Goal: Task Accomplishment & Management: Use online tool/utility

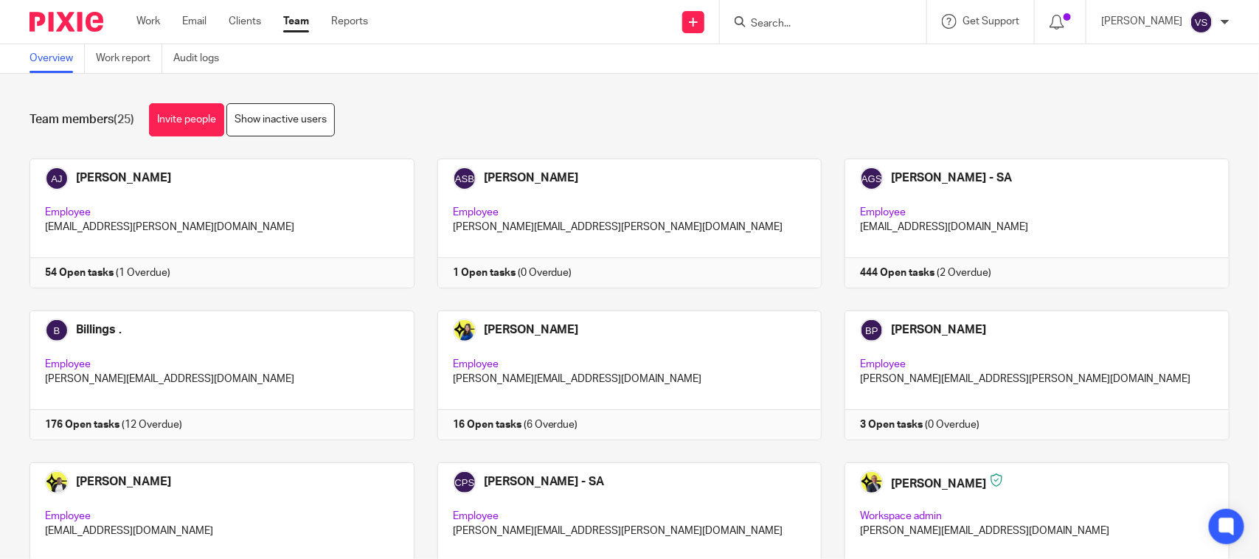
click at [848, 134] on div "Team members (25) Invite people Show inactive users" at bounding box center [629, 119] width 1200 height 33
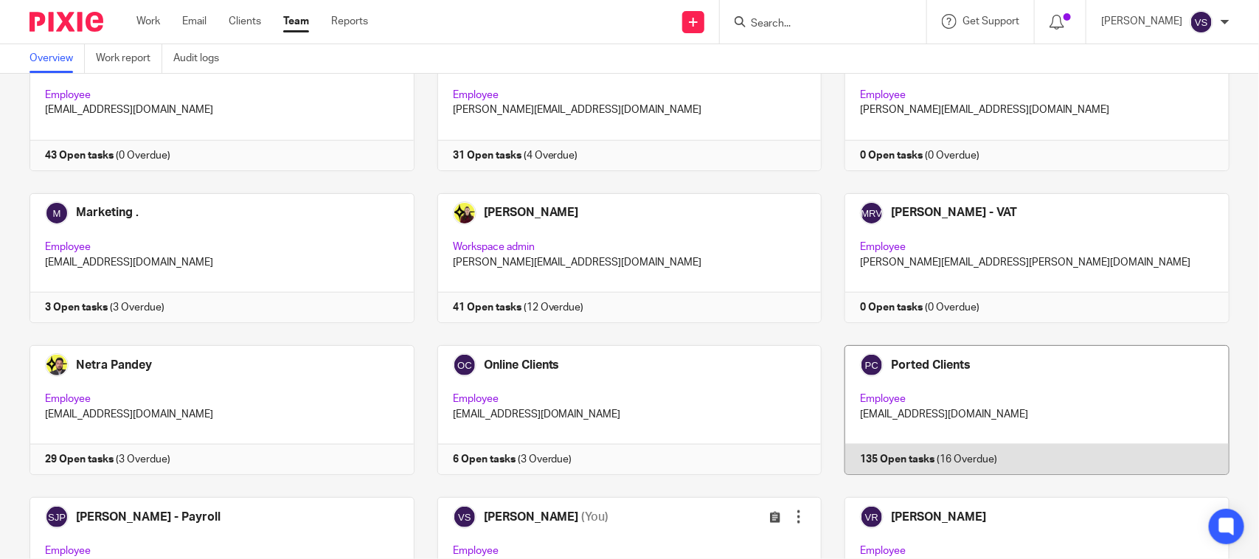
scroll to position [1001, 0]
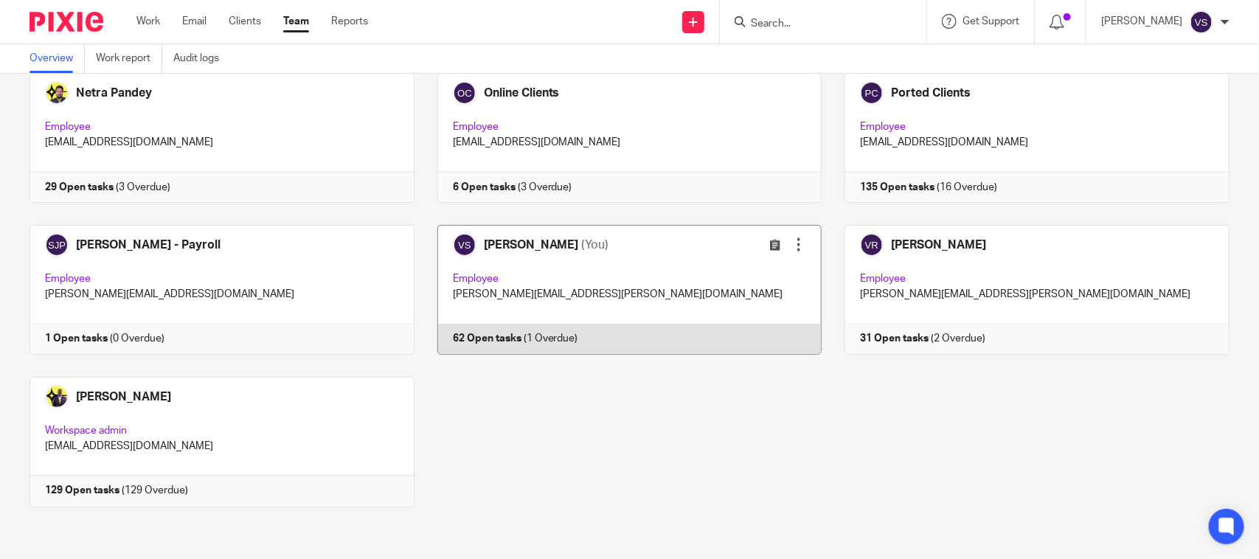
click at [623, 286] on link at bounding box center [618, 290] width 408 height 130
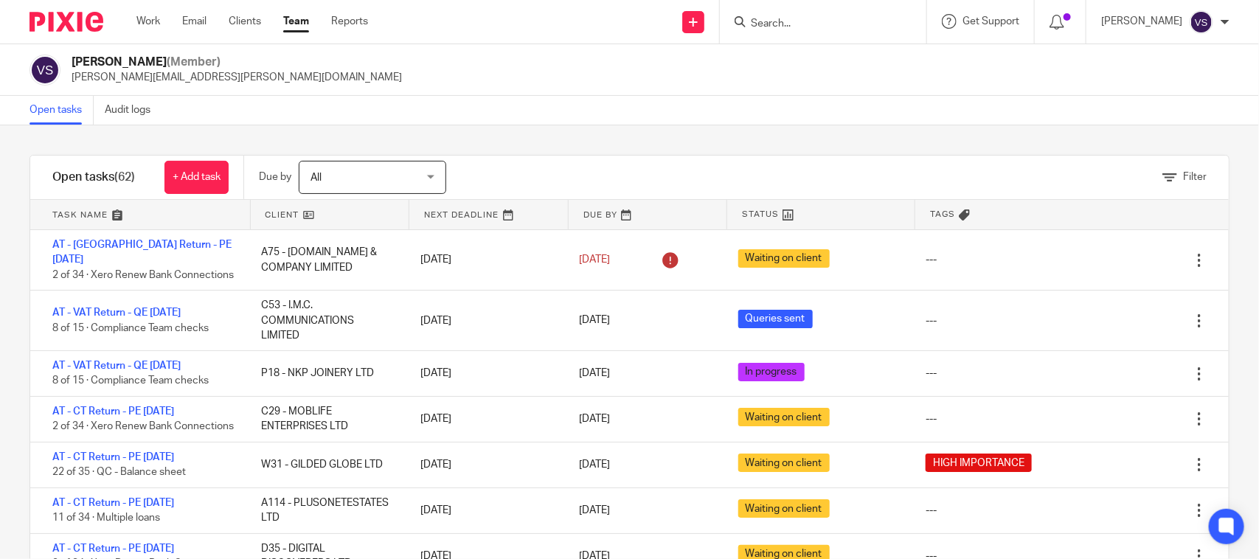
click at [778, 15] on form at bounding box center [827, 22] width 157 height 18
click at [796, 20] on input "Search" at bounding box center [815, 24] width 133 height 13
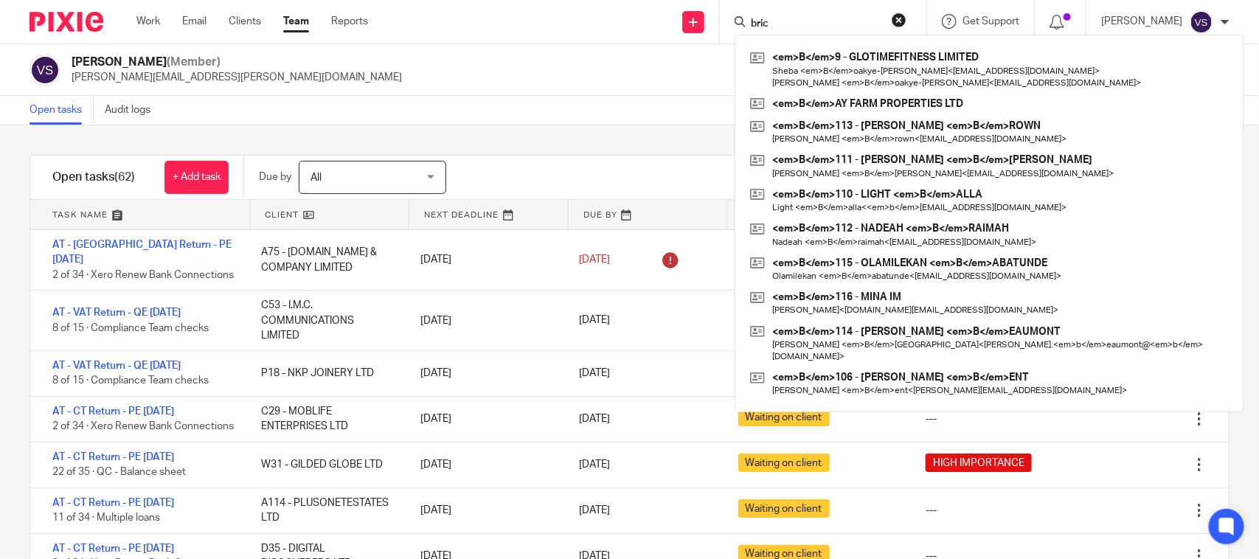
type input "brick"
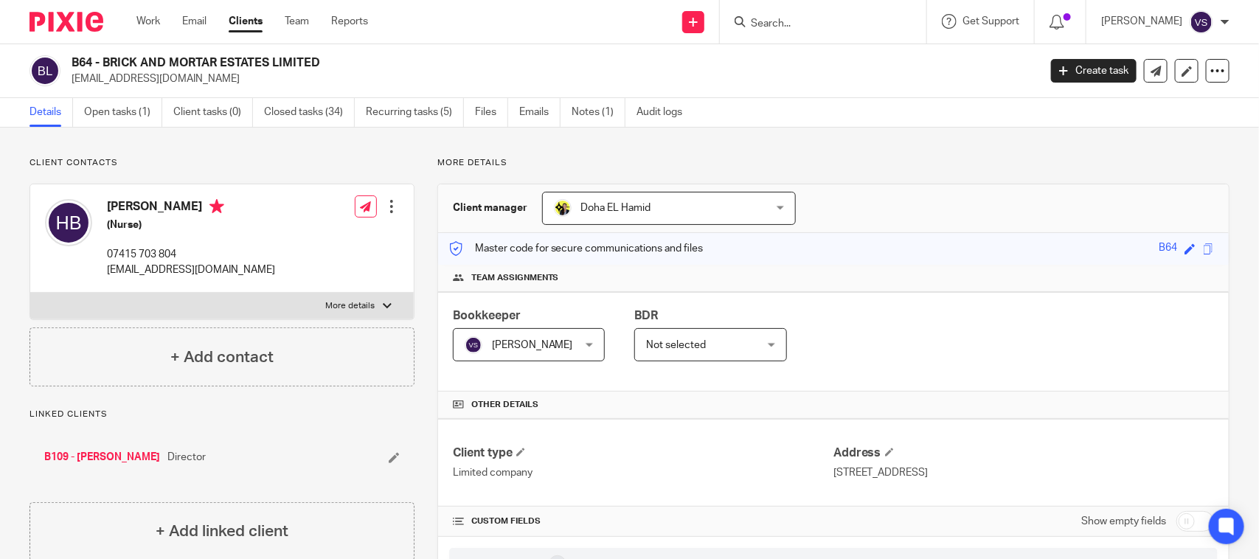
click at [583, 52] on div "B64 - BRICK AND MORTAR ESTATES LIMITED baloguntemi93@yahoo.com Create task Upda…" at bounding box center [629, 71] width 1259 height 54
click at [104, 118] on link "Open tasks (1)" at bounding box center [123, 112] width 78 height 29
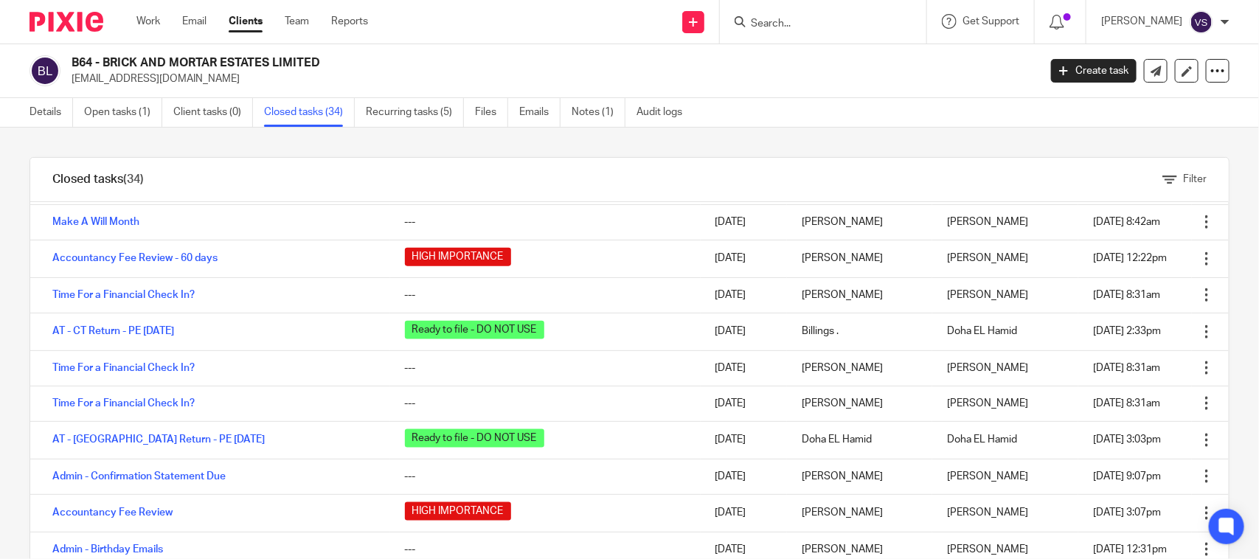
scroll to position [830, 0]
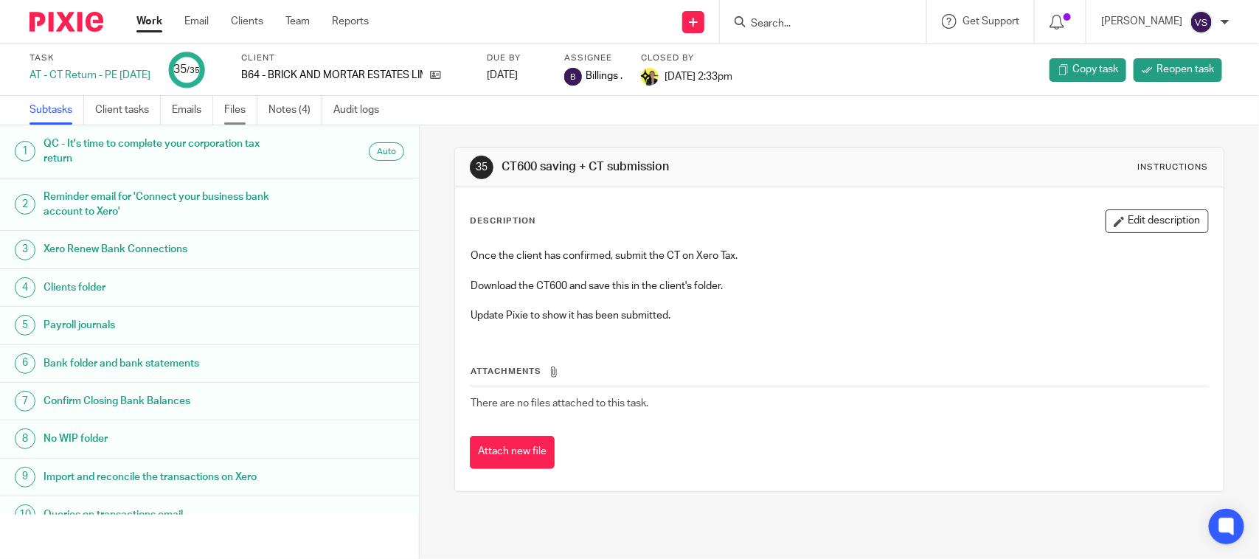
click at [229, 111] on link "Files" at bounding box center [240, 110] width 33 height 29
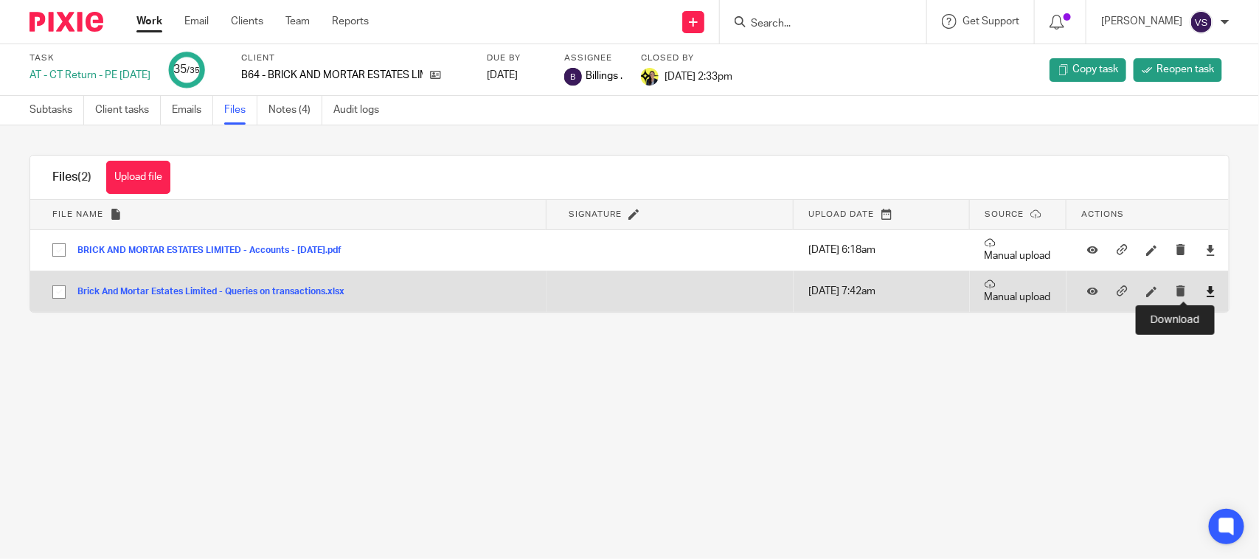
click at [1205, 291] on icon at bounding box center [1210, 291] width 11 height 11
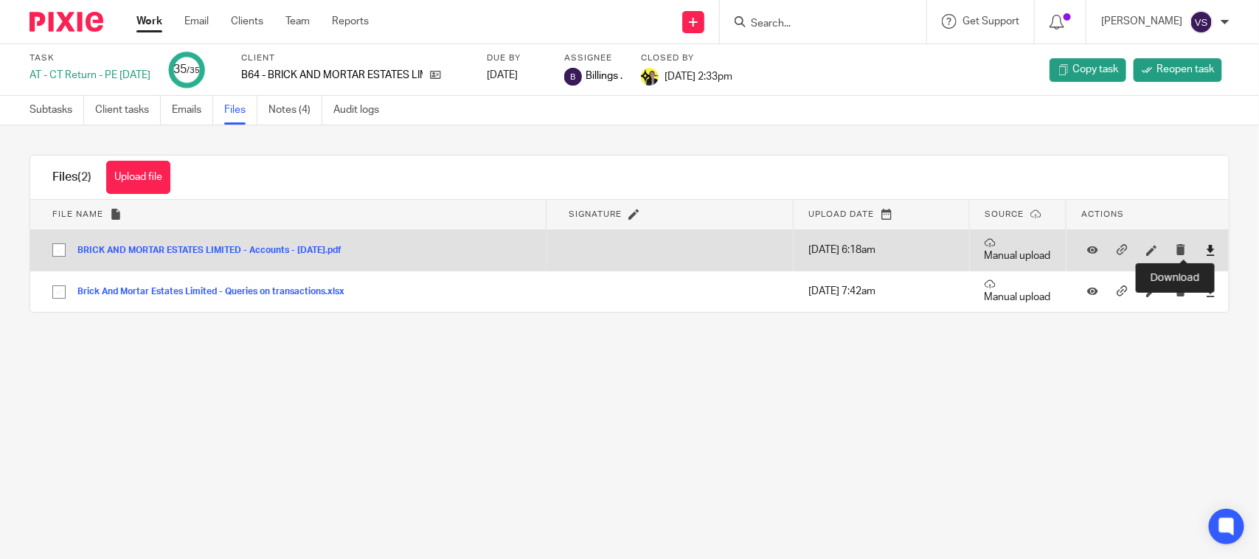
click at [1205, 249] on icon at bounding box center [1210, 250] width 11 height 11
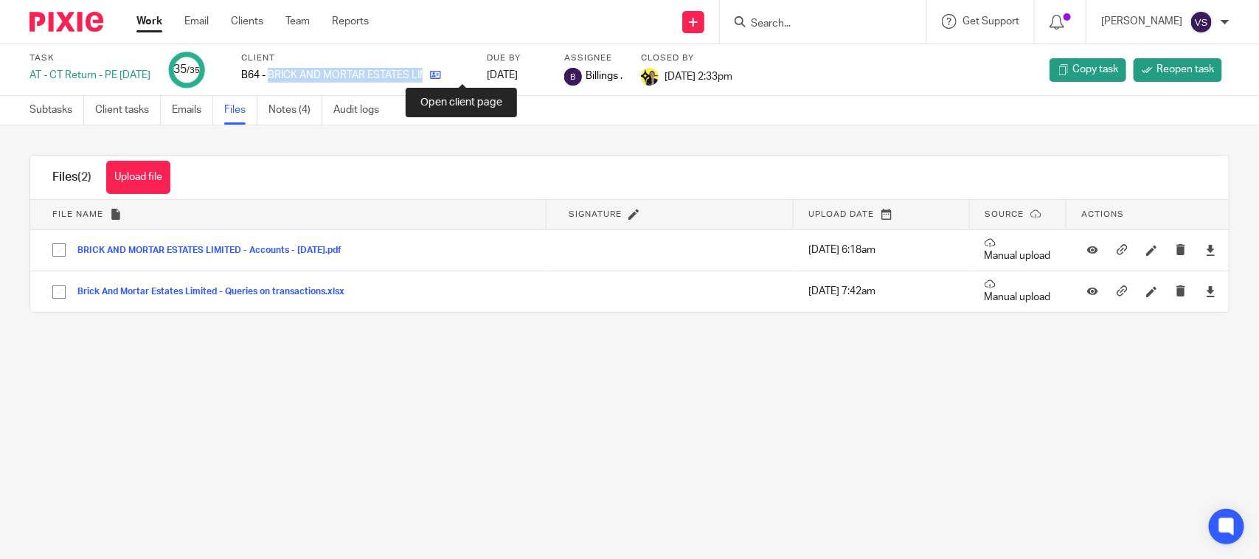
drag, startPoint x: 293, startPoint y: 76, endPoint x: 467, endPoint y: 77, distance: 174.0
click at [467, 77] on div "B64 - BRICK AND MORTAR ESTATES LIMITED" at bounding box center [354, 75] width 227 height 15
copy div "BRICK AND MORTAR ESTATES LIMITED"
click at [187, 118] on link "Emails" at bounding box center [192, 110] width 41 height 29
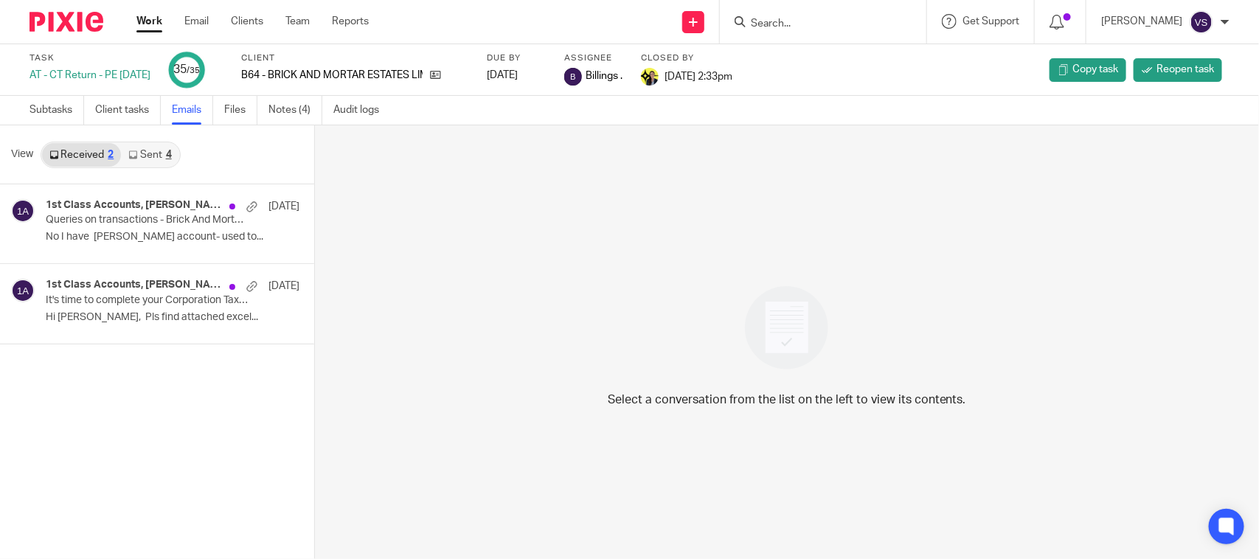
click at [86, 156] on link "Received 2" at bounding box center [81, 155] width 79 height 24
click at [119, 238] on p "No I have Starling account- used to..." at bounding box center [150, 237] width 209 height 13
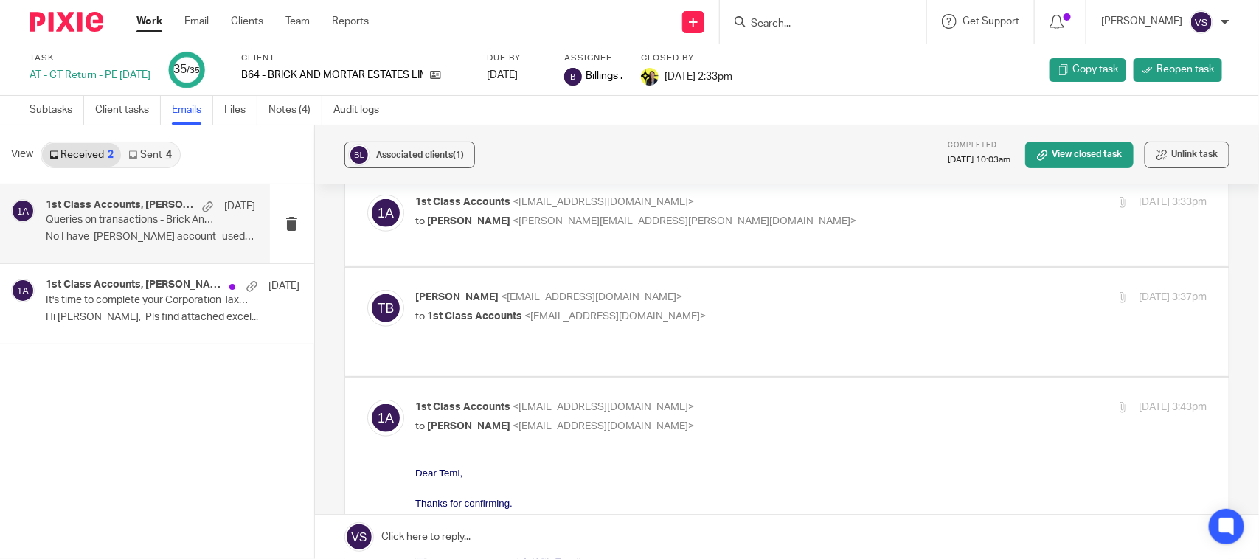
scroll to position [580, 0]
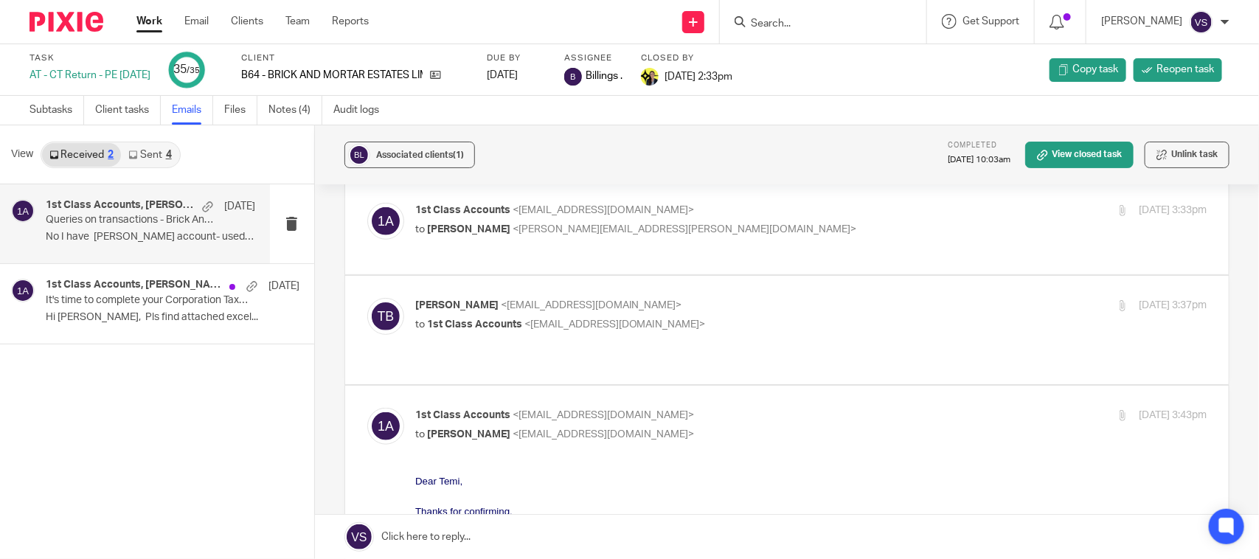
click at [723, 298] on p "Temi Balogun <baloguntemi93@yahoo.com>" at bounding box center [679, 305] width 528 height 15
checkbox input "true"
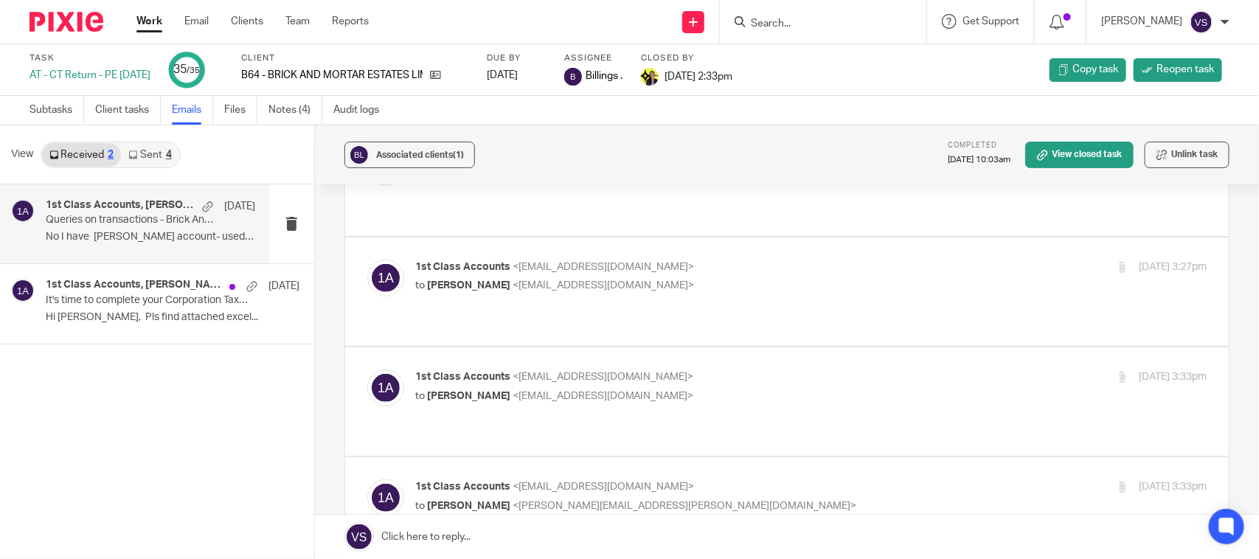
scroll to position [488, 0]
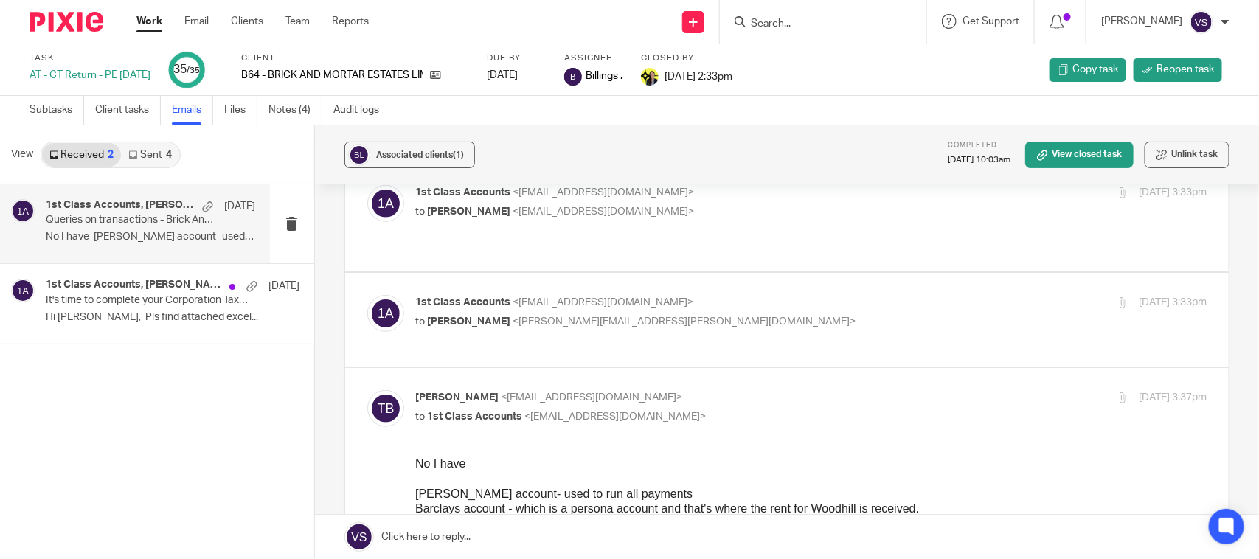
click at [749, 314] on p "to Mehul Raval <mehul.raval@confiancebizsol.in>" at bounding box center [679, 321] width 528 height 15
checkbox input "true"
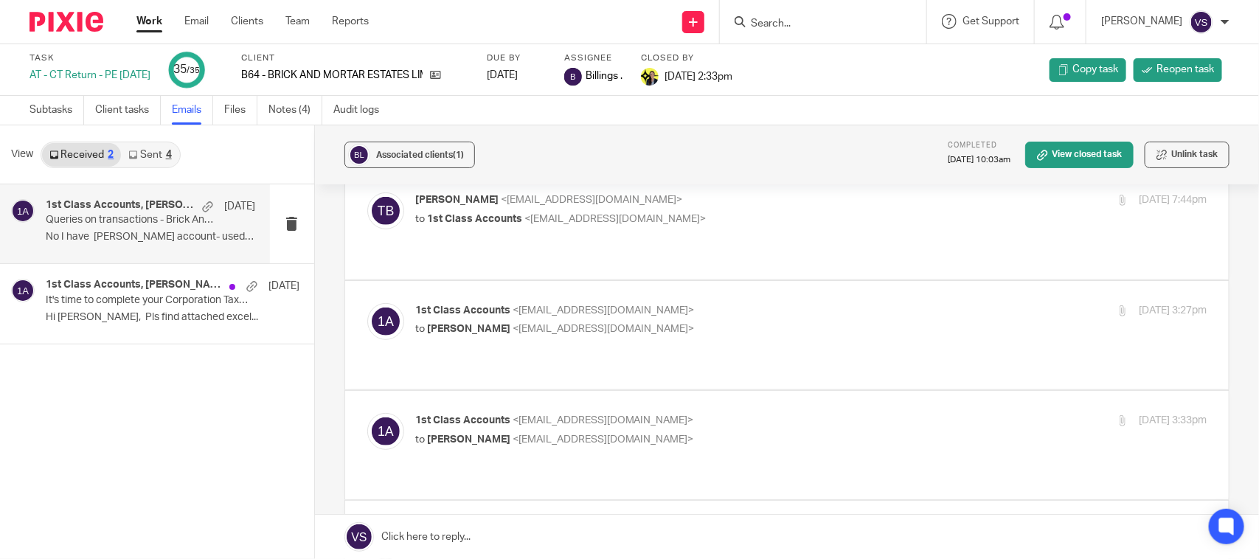
scroll to position [304, 0]
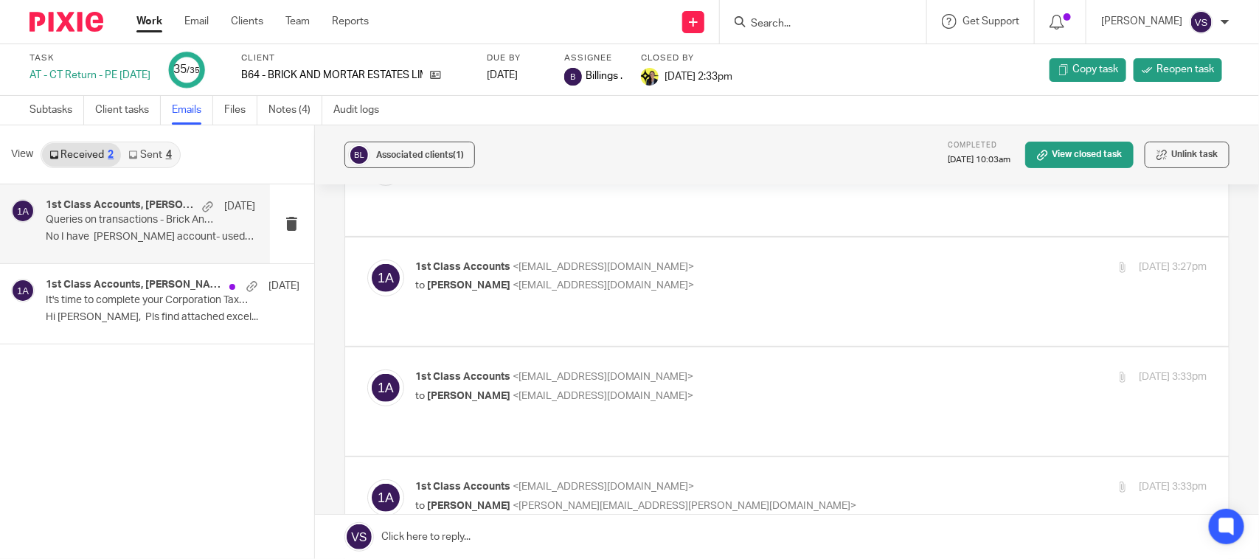
click at [765, 389] on p "to Temi Balogun <baloguntemi93@yahoo.com>" at bounding box center [679, 396] width 528 height 15
checkbox input "true"
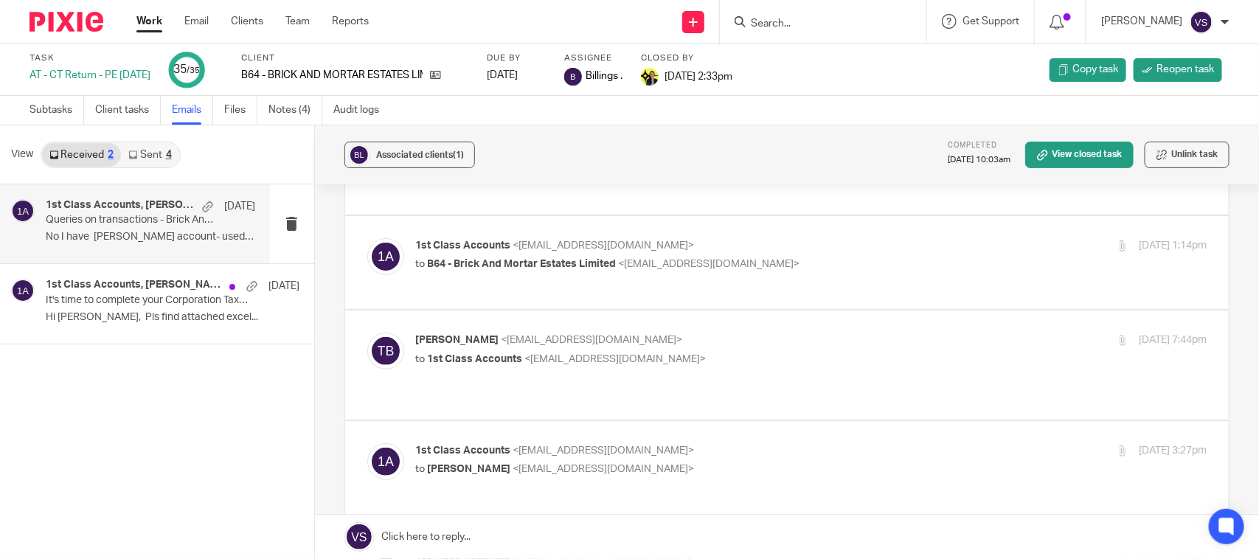
scroll to position [119, 0]
click at [756, 444] on p "1st Class Accounts <info@1stclassaccounts.co.uk>" at bounding box center [679, 451] width 528 height 15
checkbox input "true"
click at [771, 356] on p "to 1st Class Accounts <info@1stclassaccounts.co.uk>" at bounding box center [679, 360] width 528 height 15
checkbox input "true"
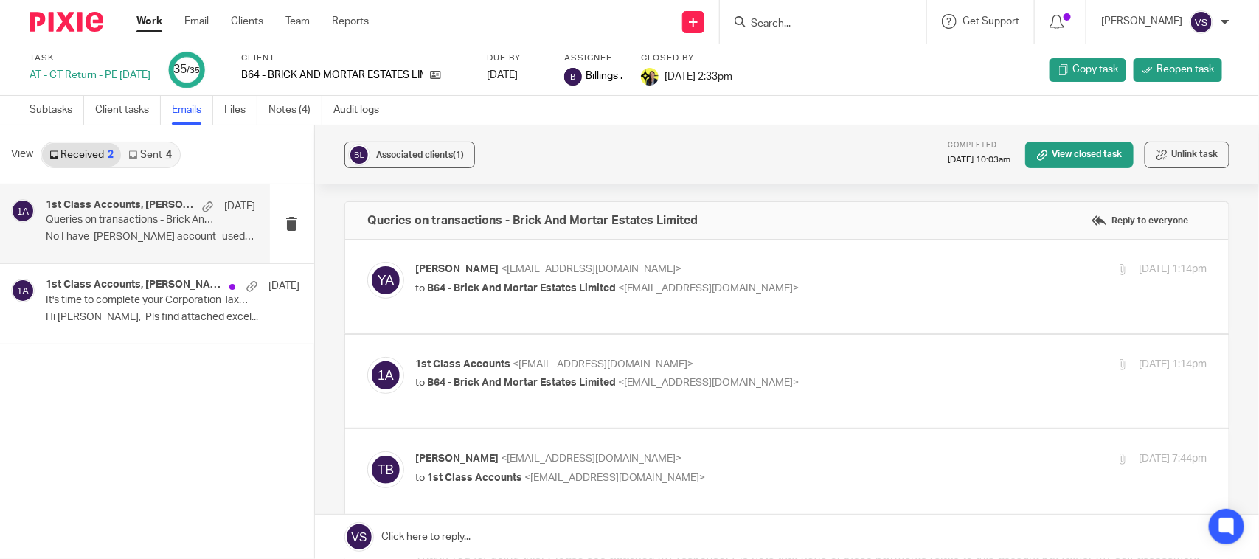
scroll to position [0, 0]
click at [771, 356] on label at bounding box center [786, 383] width 883 height 94
click at [367, 358] on input "checkbox" at bounding box center [367, 358] width 1 height 1
checkbox input "true"
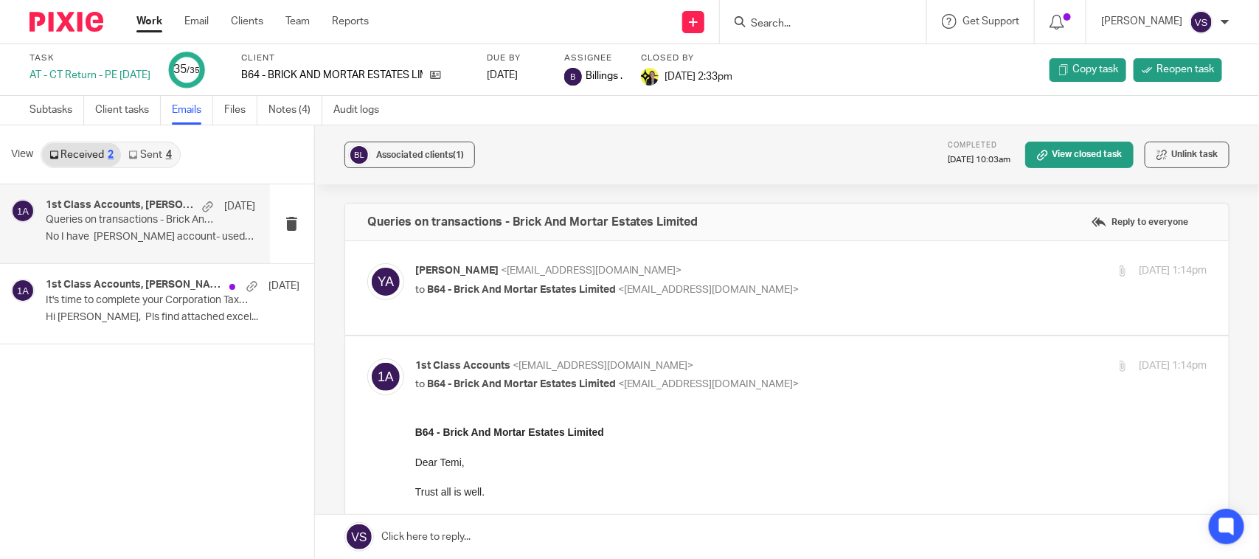
click at [827, 291] on p "to B64 - Brick And Mortar Estates Limited <baloguntemi93@yahoo.com>" at bounding box center [679, 289] width 528 height 15
checkbox input "true"
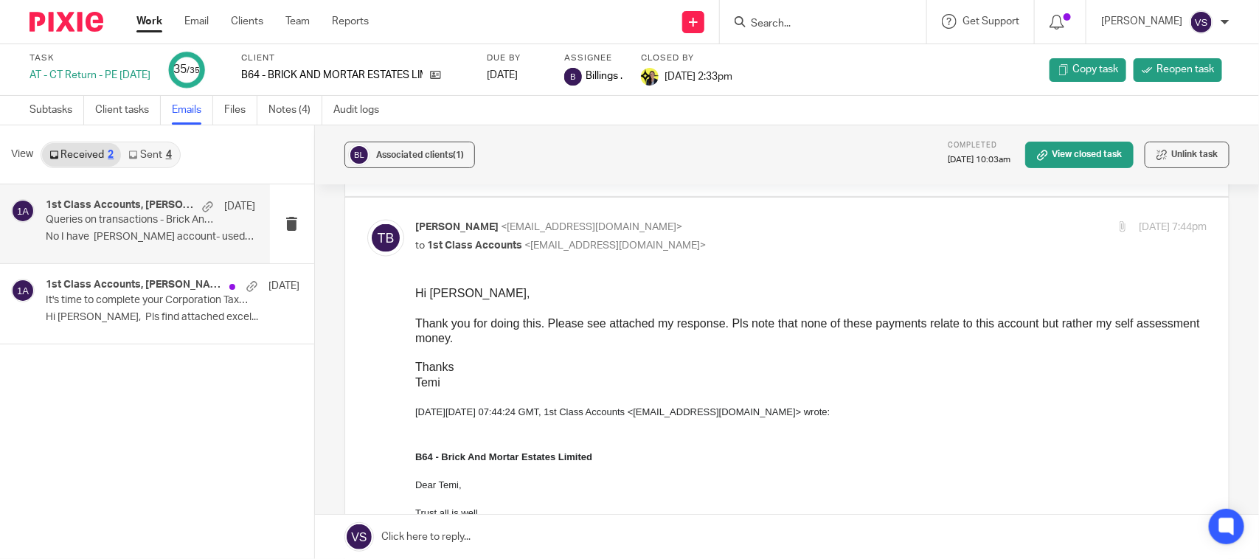
scroll to position [1014, 0]
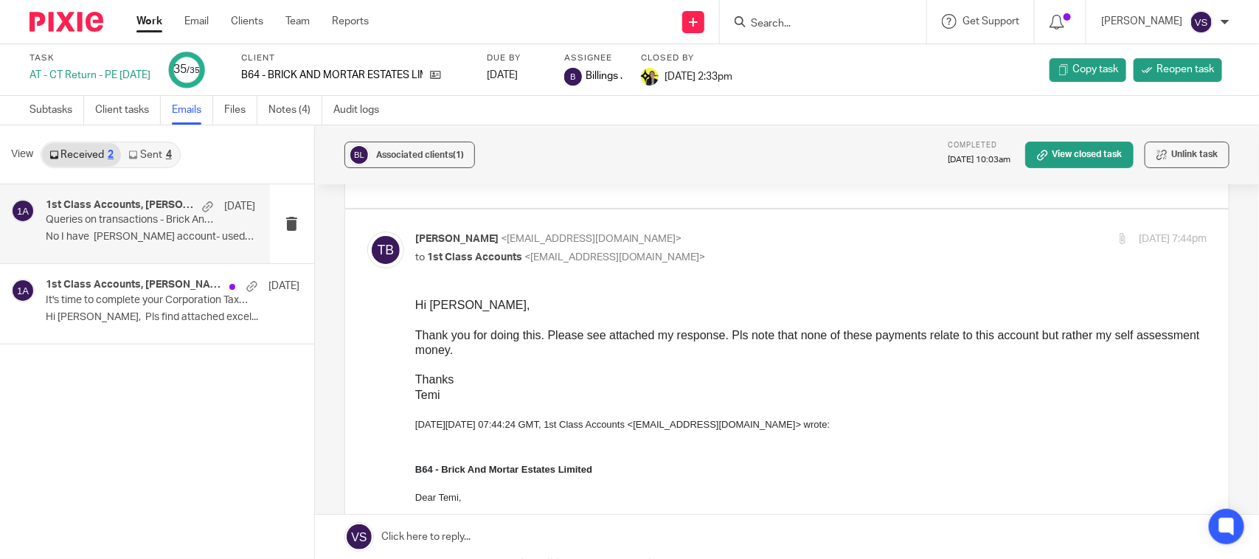
drag, startPoint x: 501, startPoint y: 334, endPoint x: 608, endPoint y: 350, distance: 108.2
click at [608, 350] on div "Thank you for doing this. Please see attached my response. Pls note that none o…" at bounding box center [809, 342] width 791 height 30
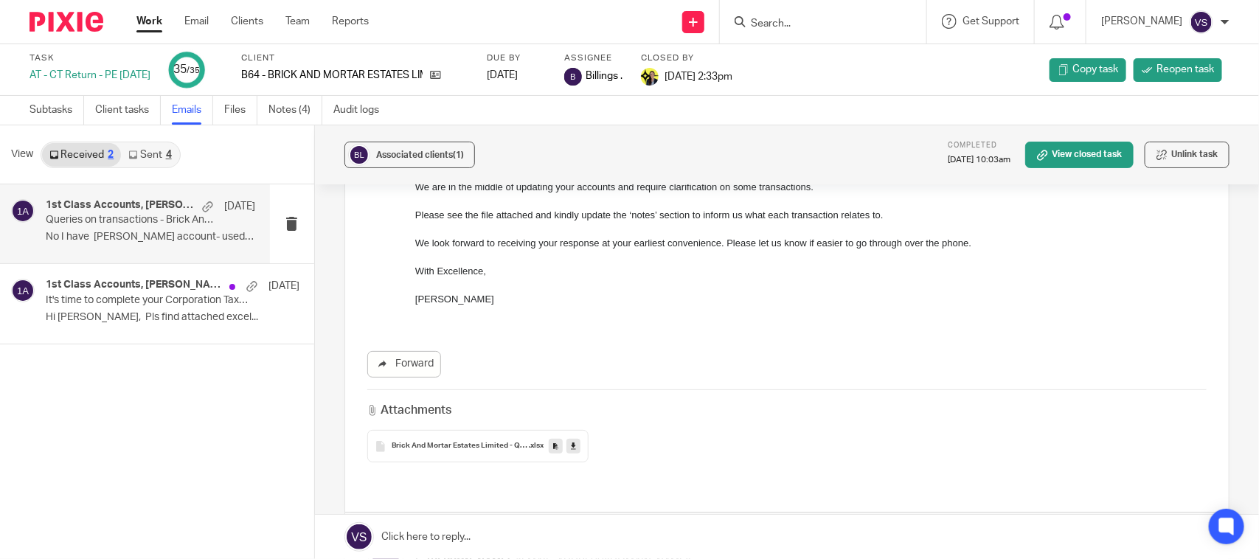
scroll to position [1383, 0]
click at [571, 447] on icon at bounding box center [573, 445] width 5 height 11
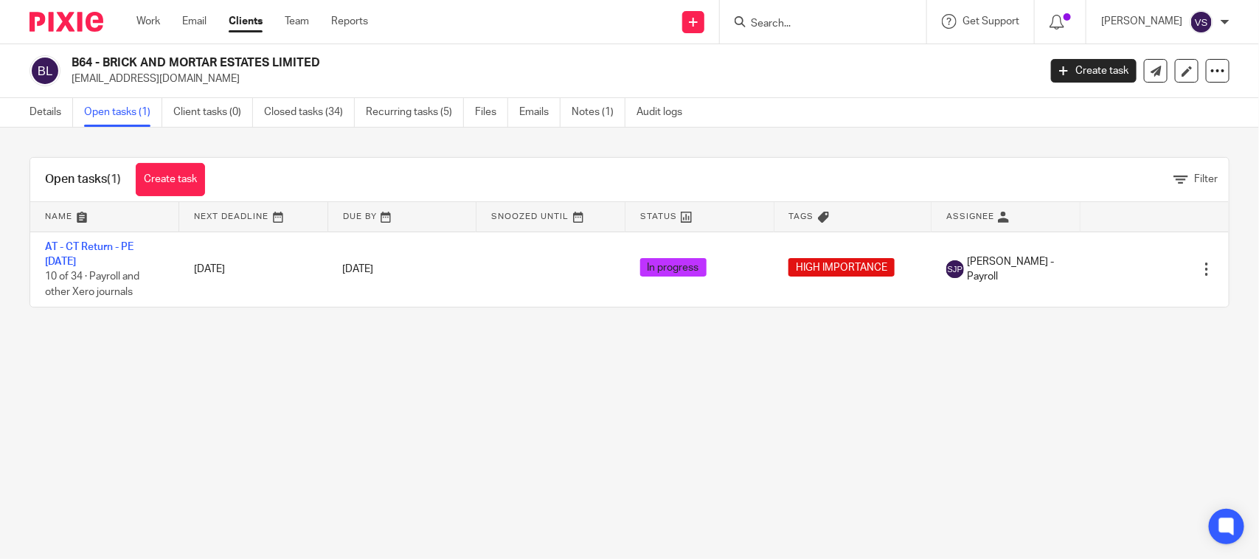
click at [442, 164] on div "Open tasks (1) Create task Filter" at bounding box center [629, 180] width 1198 height 44
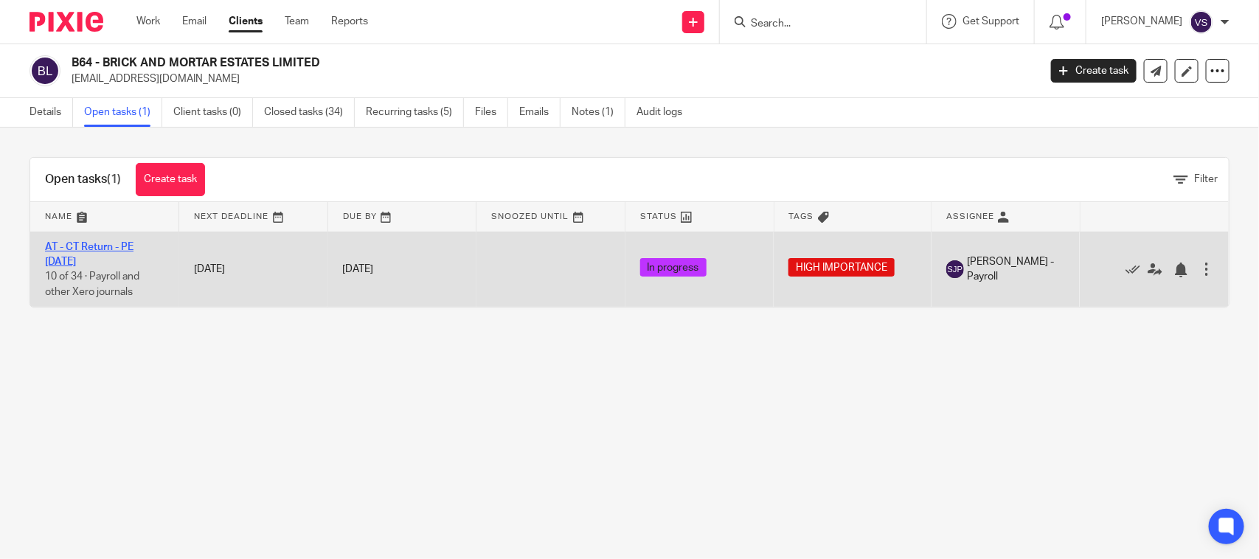
click at [105, 242] on link "AT - CT Return - PE 30-11-2024" at bounding box center [89, 254] width 88 height 25
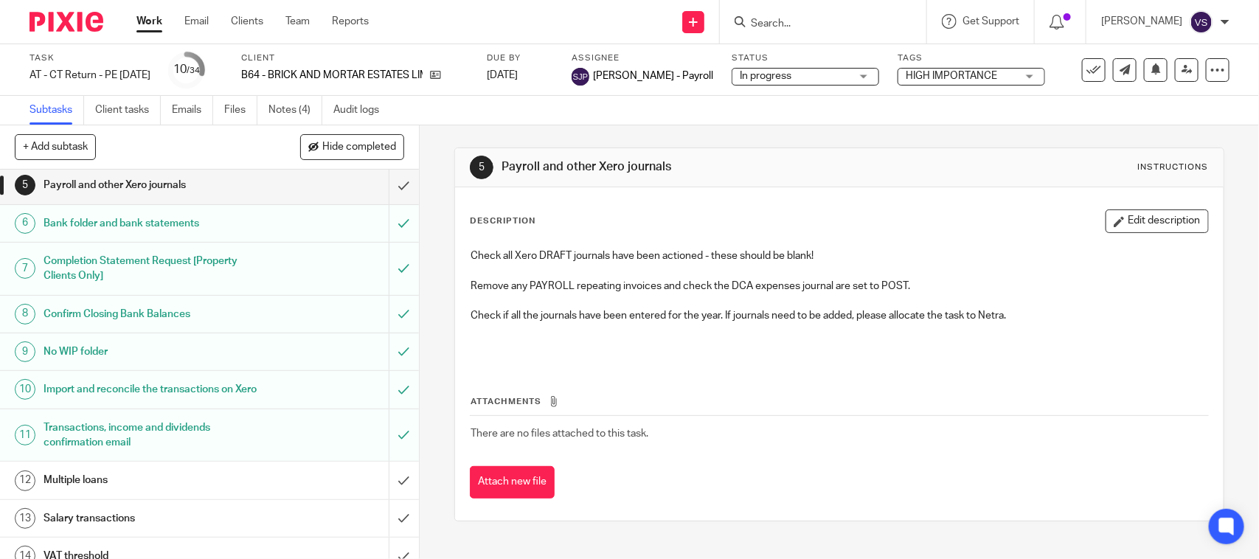
scroll to position [277, 0]
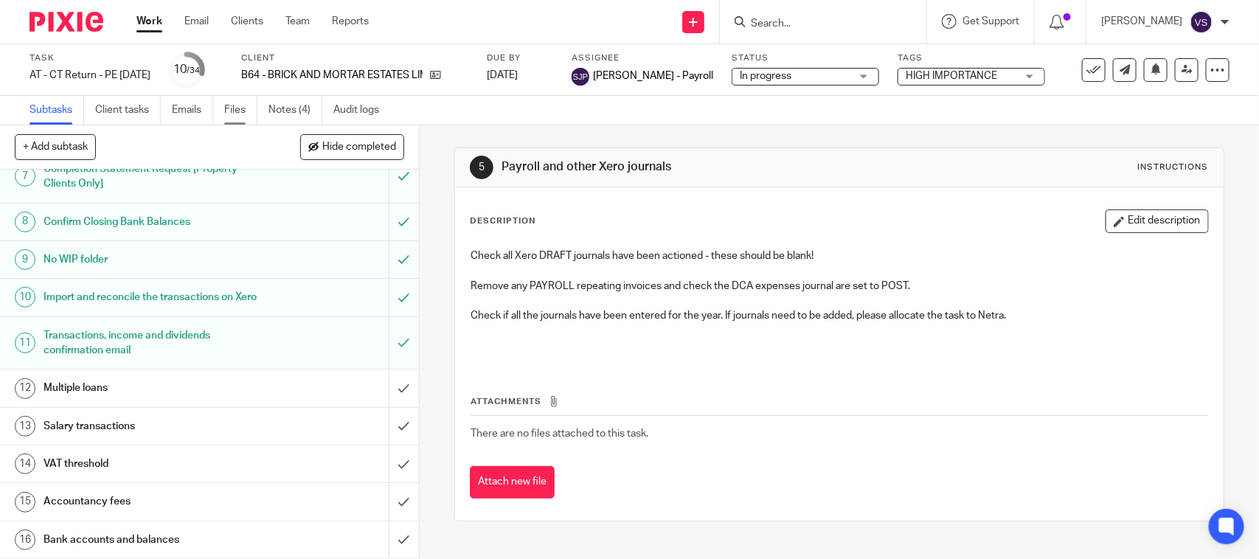
click at [226, 109] on link "Files" at bounding box center [240, 110] width 33 height 29
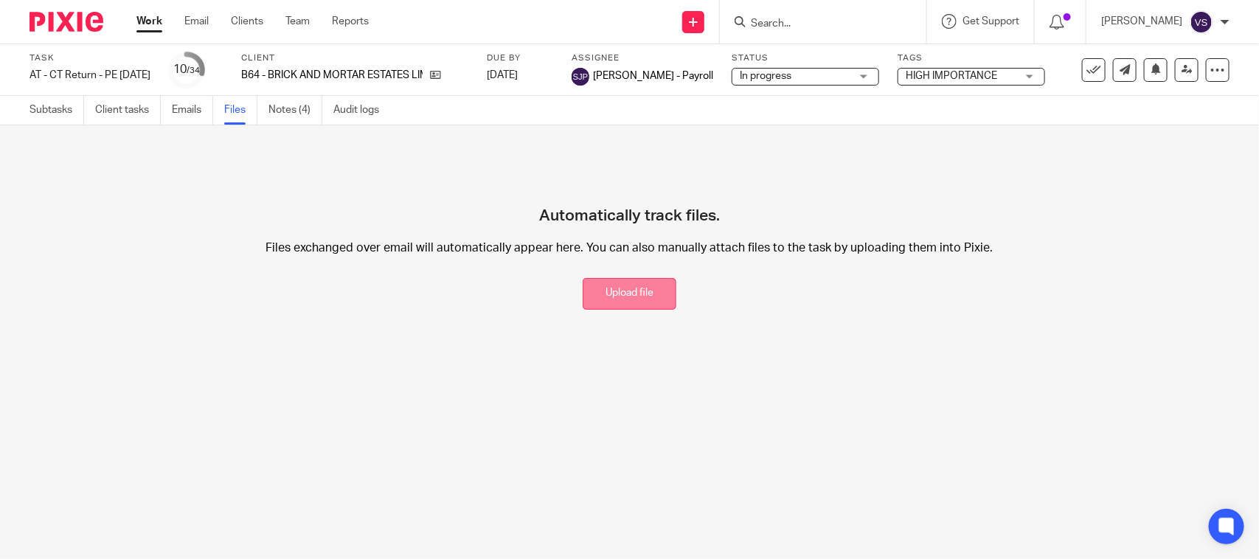
click at [609, 297] on button "Upload file" at bounding box center [630, 294] width 94 height 32
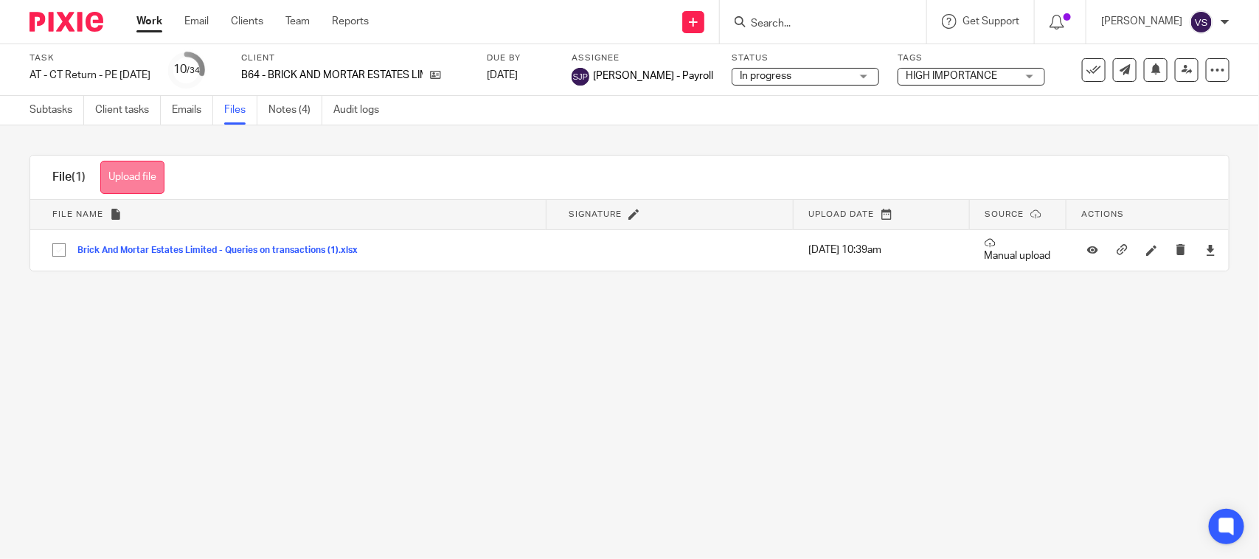
click at [156, 177] on button "Upload file" at bounding box center [132, 177] width 64 height 33
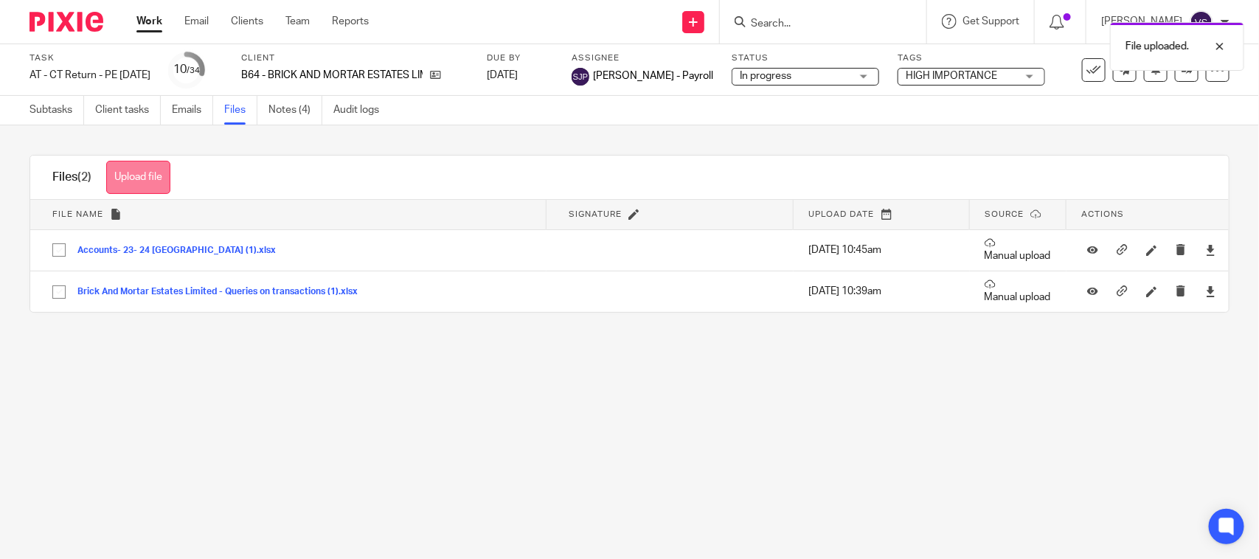
click at [155, 176] on button "Upload file" at bounding box center [138, 177] width 64 height 33
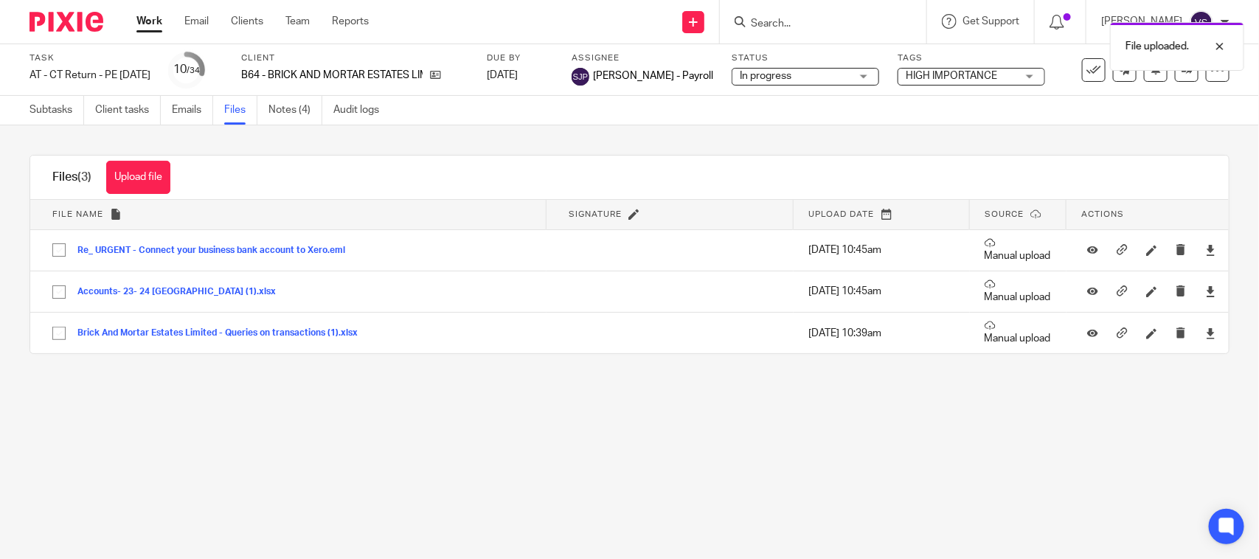
click at [399, 377] on div "Upload file Drag & Drop your files, or click here Files uploading... Files (3) …" at bounding box center [629, 254] width 1259 height 258
click at [43, 111] on link "Subtasks" at bounding box center [56, 110] width 55 height 29
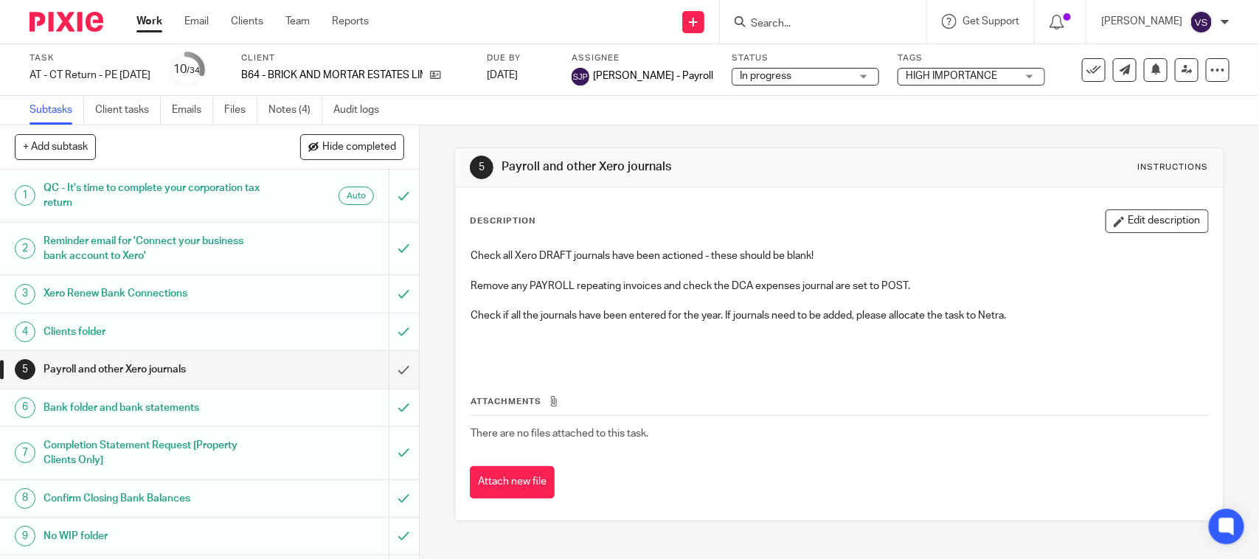
click at [621, 189] on div "Description Edit description Check all Xero DRAFT journals have been actioned -…" at bounding box center [839, 353] width 768 height 333
click at [782, 142] on div "5 Payroll and other Xero journals Instructions Description Edit description Che…" at bounding box center [838, 334] width 769 height 418
click at [577, 124] on div "Subtasks Client tasks Emails Files Notes (4) Audit logs" at bounding box center [629, 110] width 1259 height 29
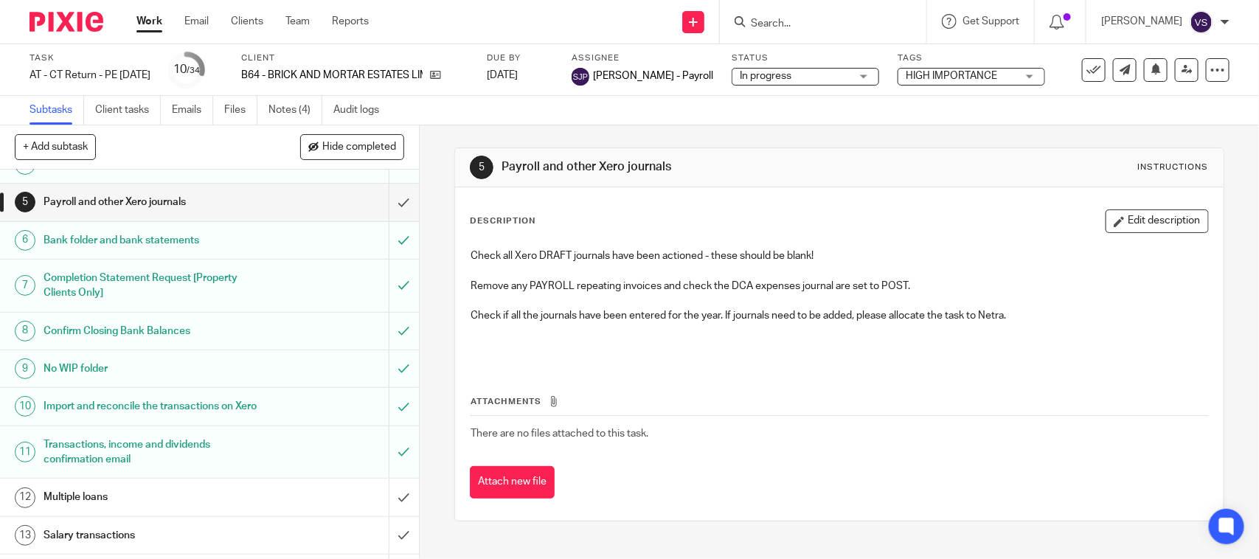
scroll to position [184, 0]
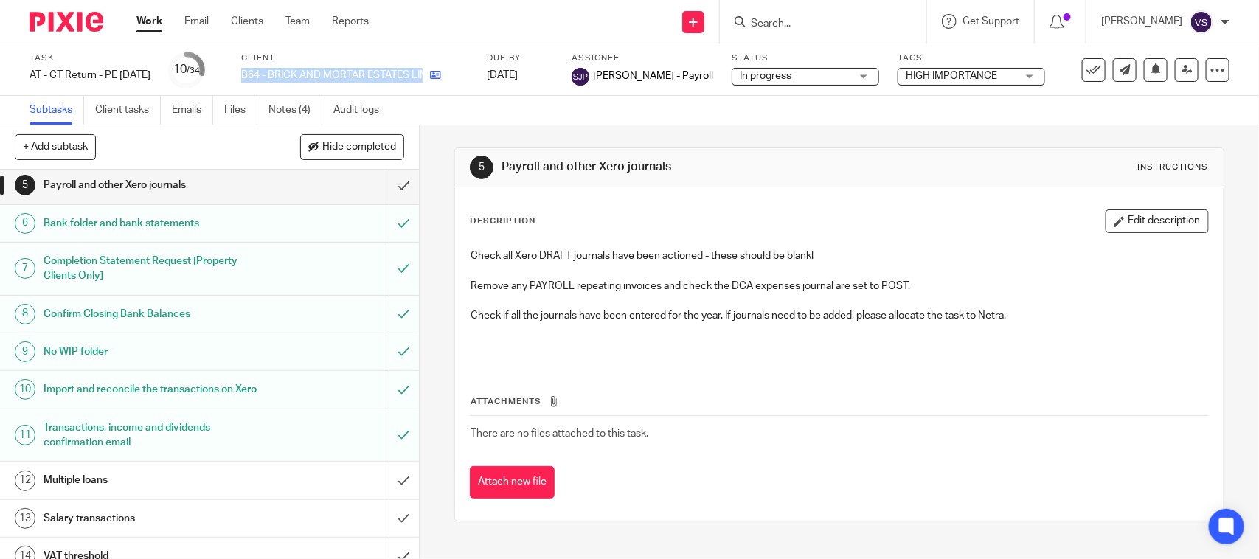
drag, startPoint x: 264, startPoint y: 76, endPoint x: 456, endPoint y: 68, distance: 191.9
click at [456, 68] on div "Task AT - [GEOGRAPHIC_DATA] Return - PE [DATE] Save AT - [GEOGRAPHIC_DATA] Retu…" at bounding box center [529, 69] width 1000 height 35
copy div "B64 - BRICK AND MORTAR ESTATES LIMITED"
